Goal: Check status: Check status

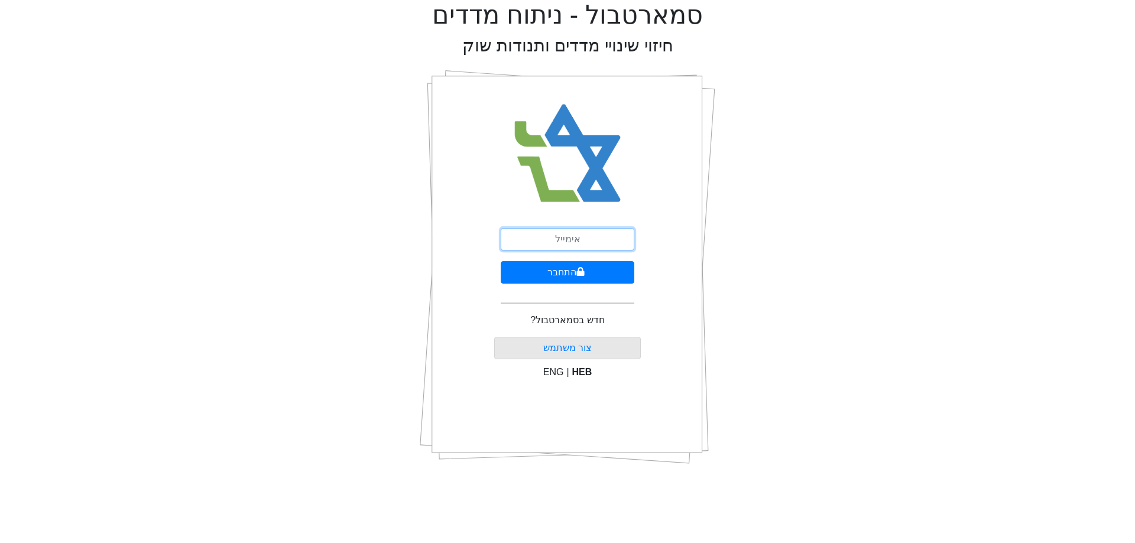
click at [594, 241] on input "email" at bounding box center [568, 239] width 134 height 22
type input "[PERSON_NAME][EMAIL_ADDRESS][DOMAIN_NAME]"
click at [563, 275] on button "התחבר" at bounding box center [568, 272] width 134 height 22
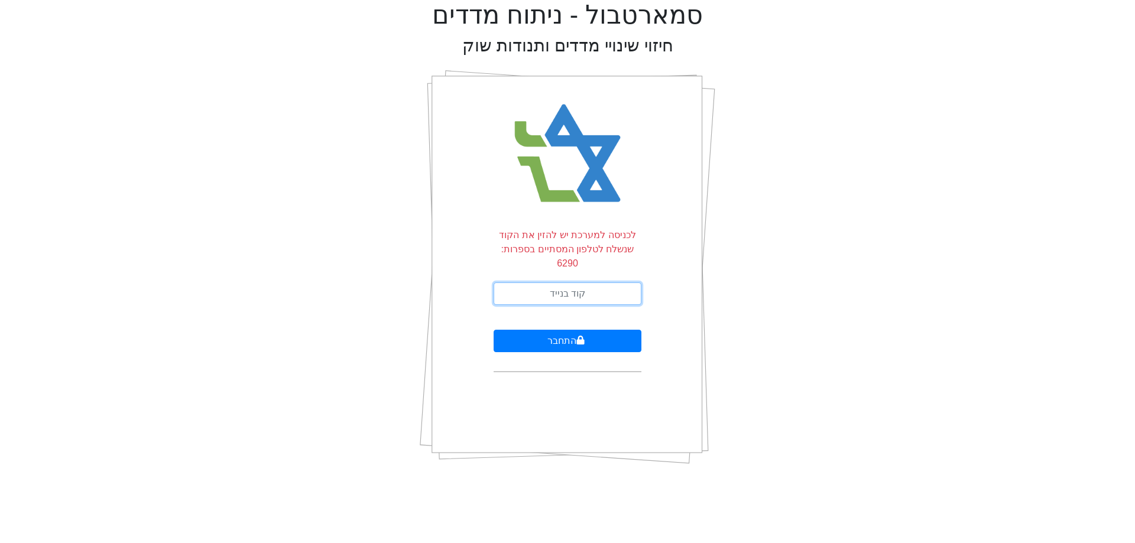
click at [584, 283] on input "text" at bounding box center [568, 294] width 148 height 22
type input "942409"
click at [557, 330] on button "התחבר" at bounding box center [568, 341] width 148 height 22
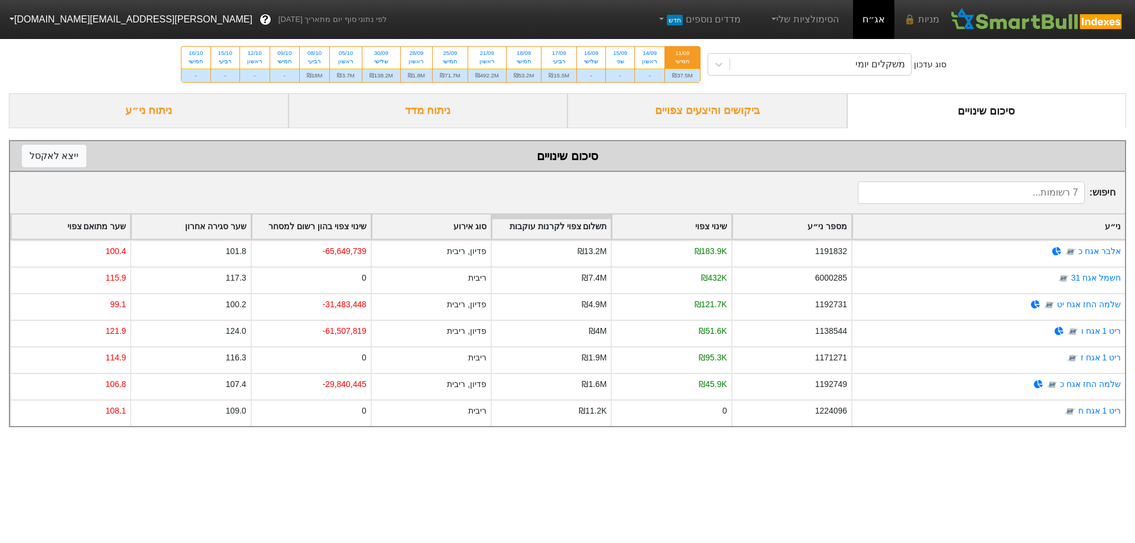
click at [685, 59] on div "חמישי" at bounding box center [682, 61] width 21 height 8
click at [682, 54] on input "11/09 חמישי ₪37.5M" at bounding box center [679, 51] width 8 height 8
click at [707, 110] on div "ביקושים והיצעים צפויים" at bounding box center [708, 110] width 280 height 35
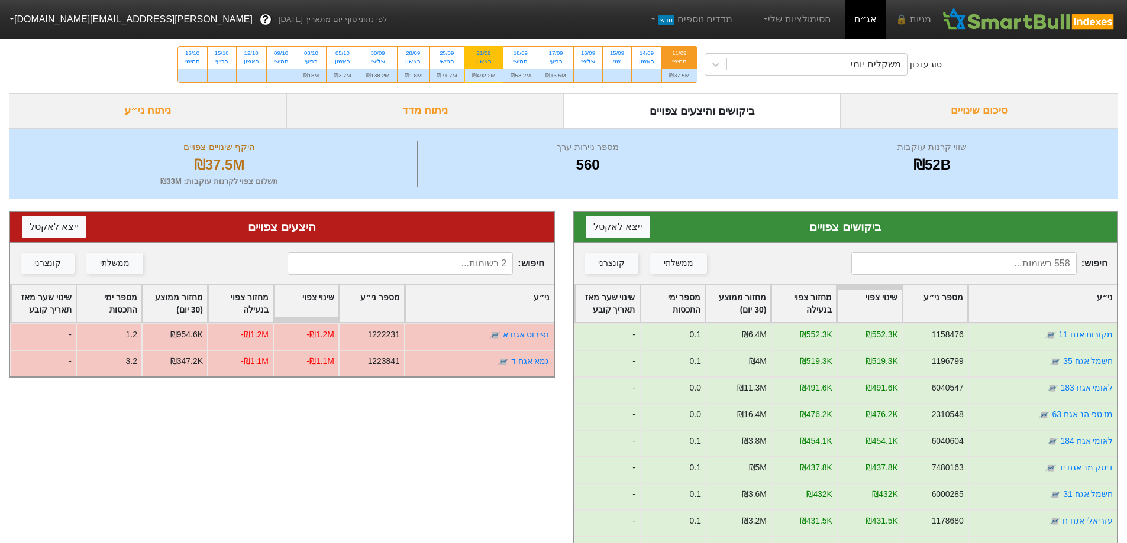
click at [479, 53] on div "21/09" at bounding box center [484, 53] width 24 height 8
click at [479, 53] on input "21/09 ראשון ₪492.2M" at bounding box center [480, 51] width 8 height 8
radio input "true"
